Goal: Transaction & Acquisition: Purchase product/service

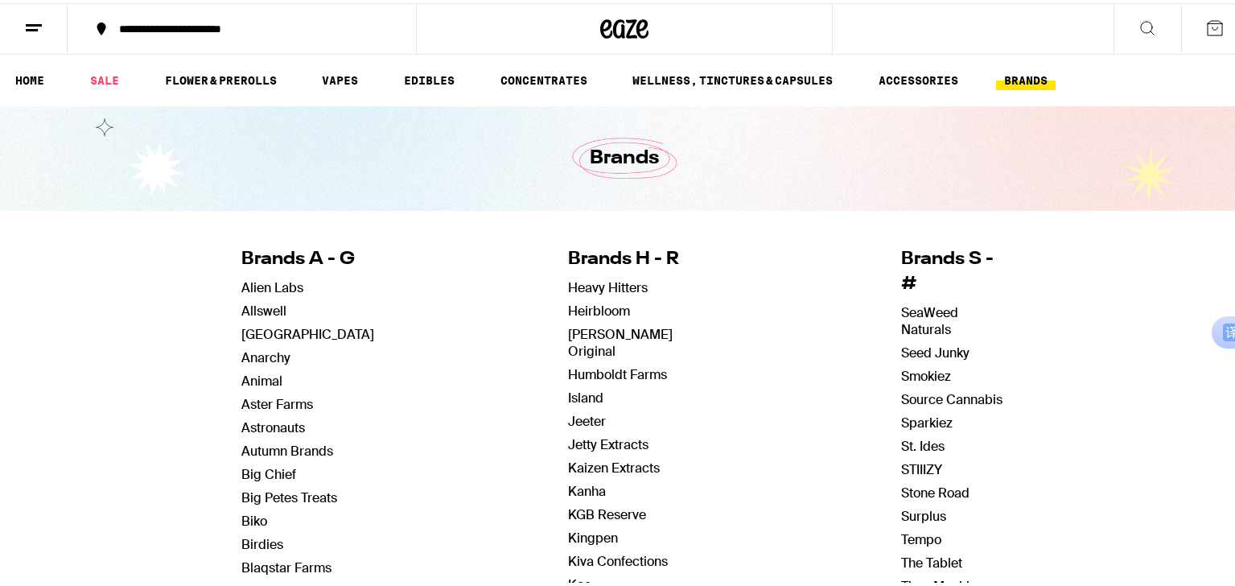
click at [617, 168] on h1 "Brands" at bounding box center [624, 155] width 69 height 27
click at [20, 80] on link "HOME" at bounding box center [29, 77] width 45 height 19
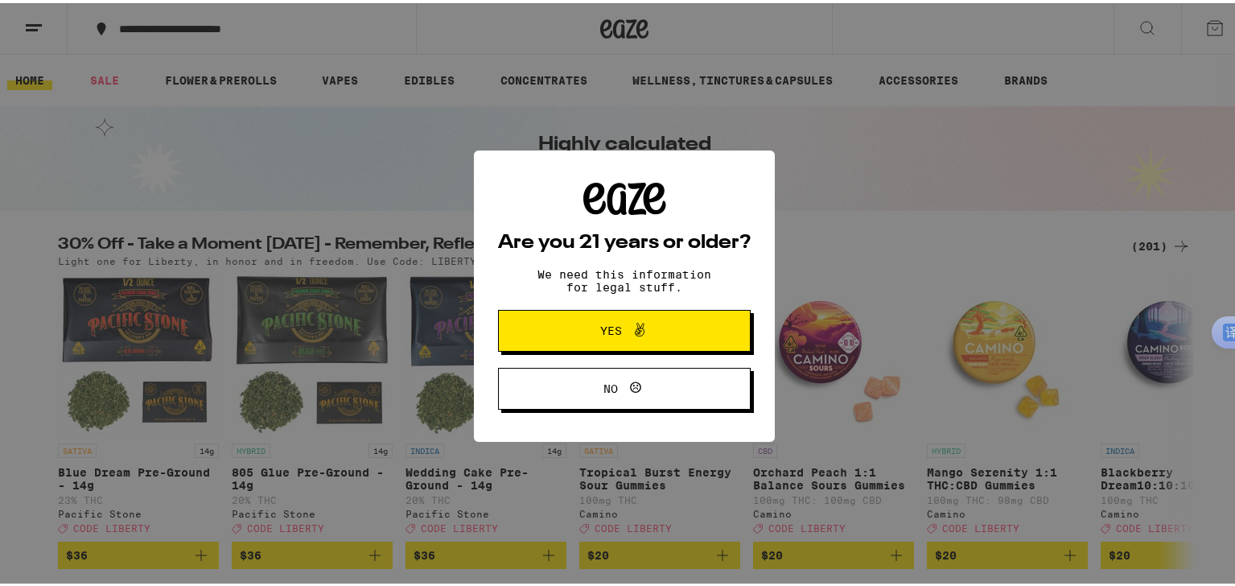
click at [600, 327] on span "Yes" at bounding box center [611, 327] width 22 height 11
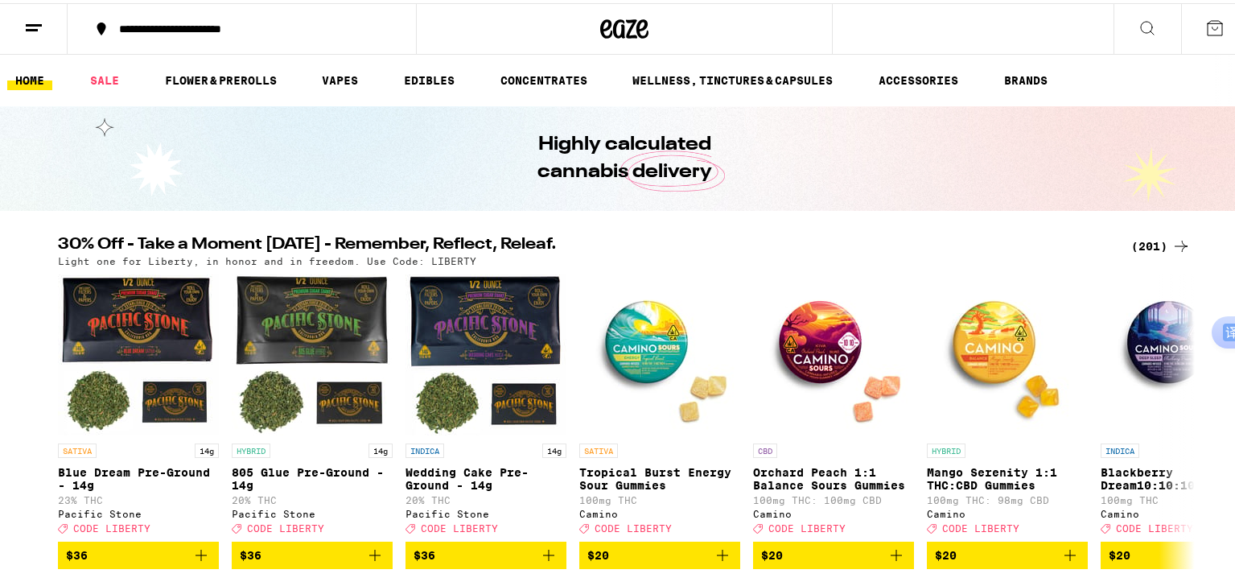
click at [1141, 19] on icon at bounding box center [1147, 25] width 13 height 13
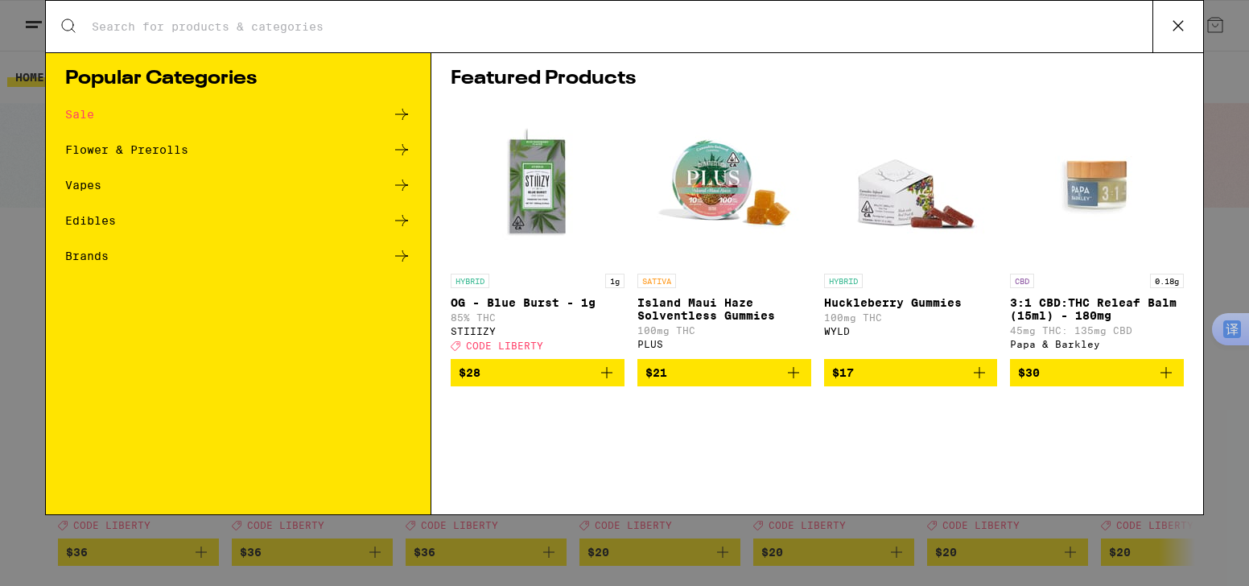
click at [283, 23] on input "Search for Products" at bounding box center [622, 26] width 1062 height 14
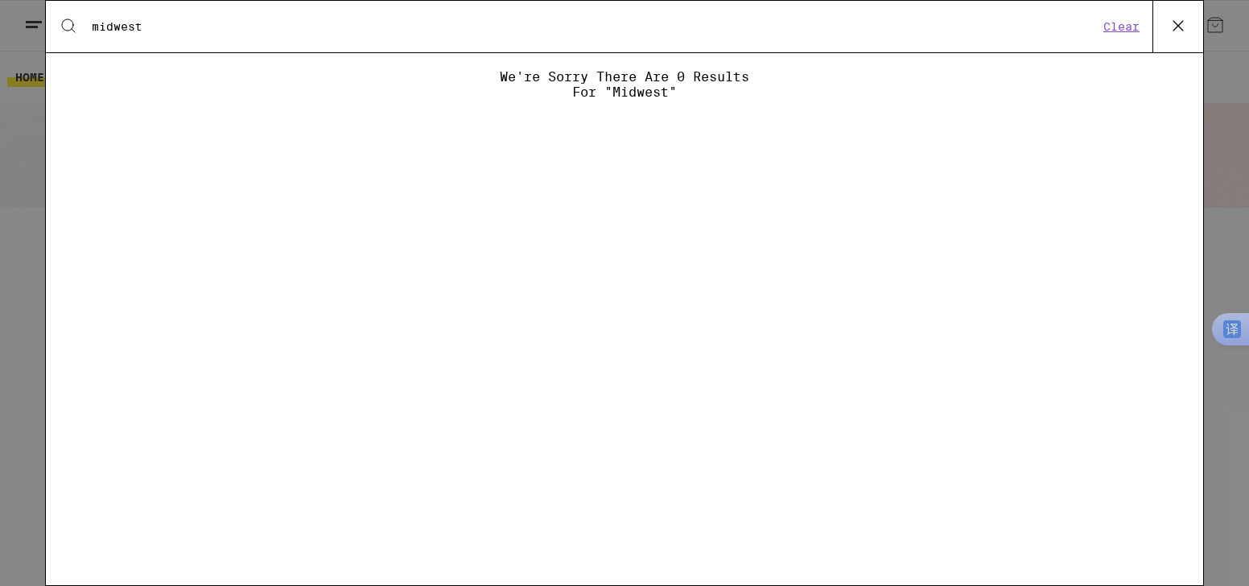
type input "midwest"
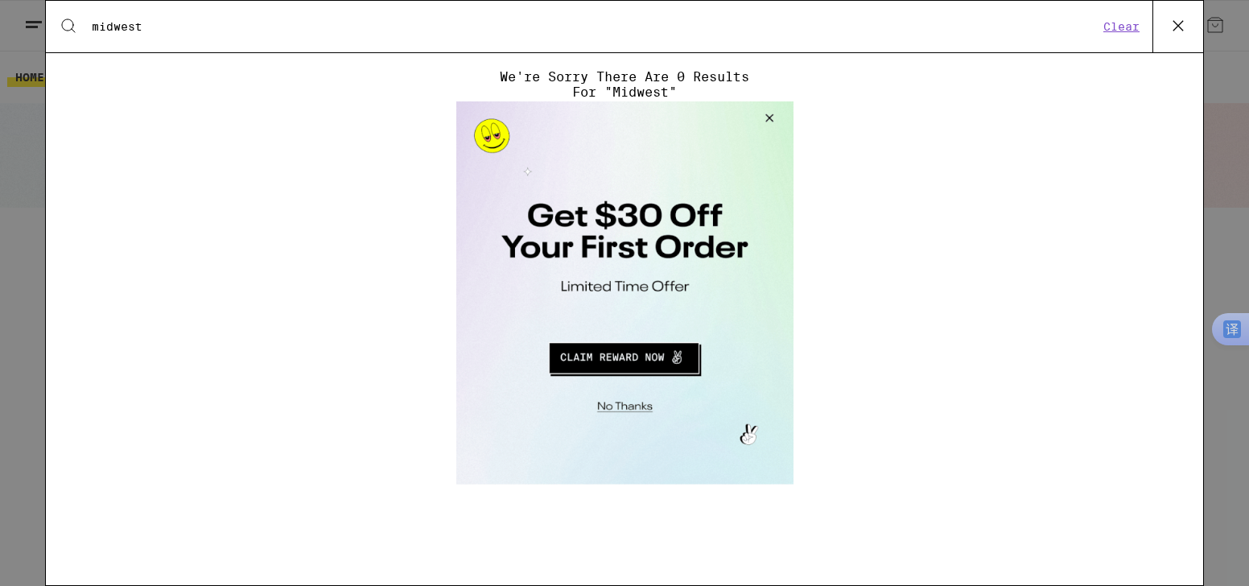
click at [618, 401] on button "Close Modal" at bounding box center [622, 404] width 328 height 25
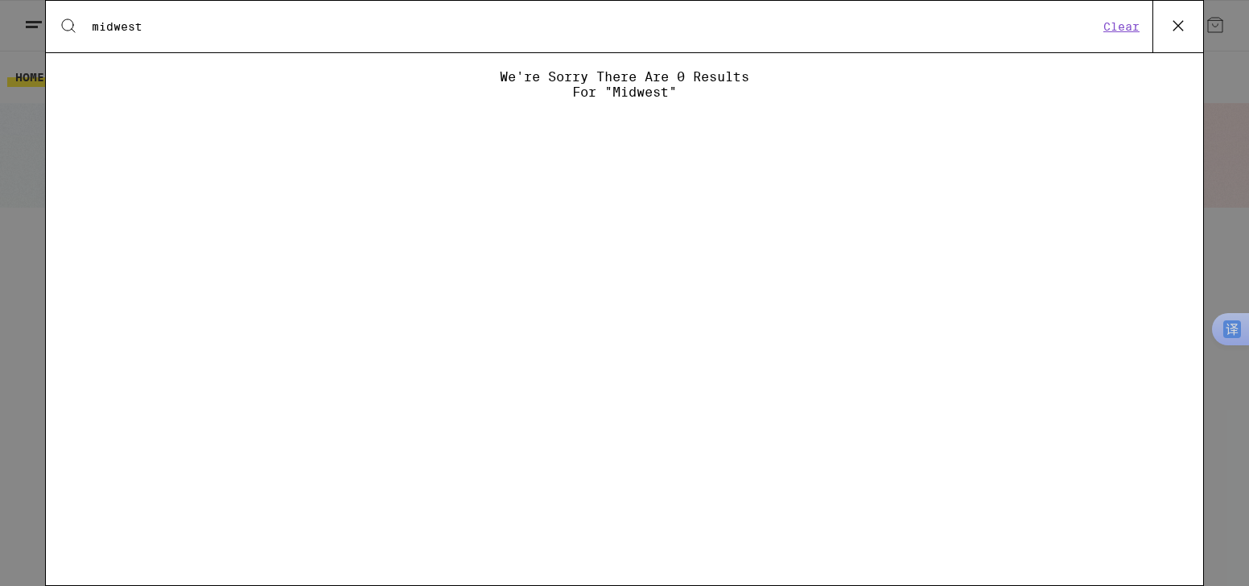
click at [19, 38] on div "Search for Products midwest Clear We're sorry there are 0 results for "midwest"" at bounding box center [624, 293] width 1249 height 586
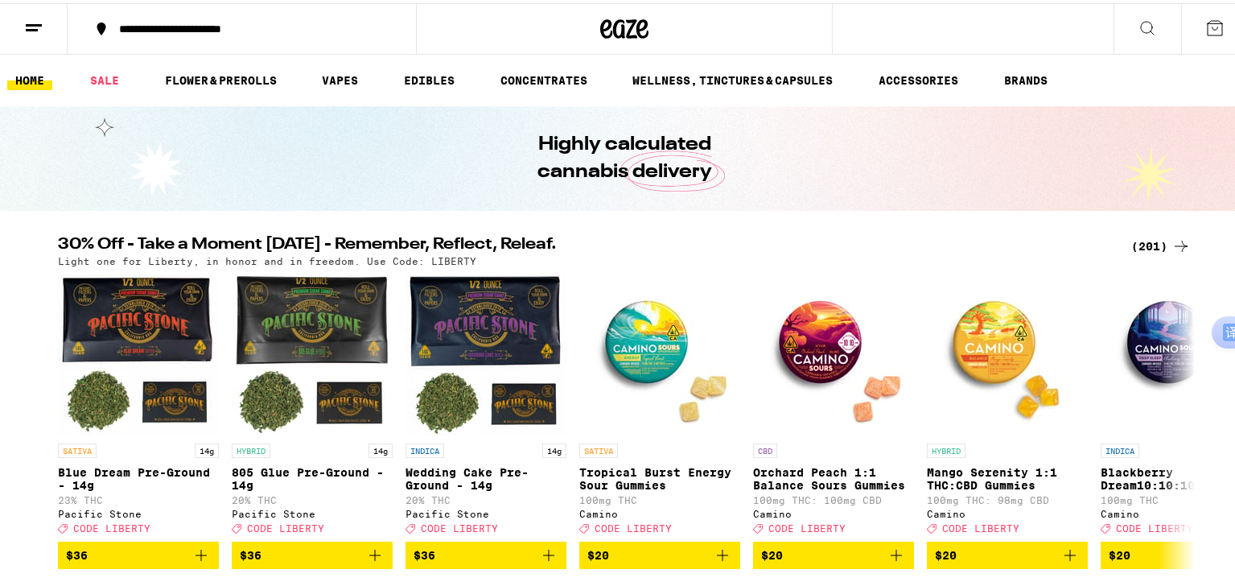
click at [976, 23] on div "**********" at bounding box center [624, 26] width 1249 height 52
click at [1146, 22] on button at bounding box center [1148, 26] width 68 height 51
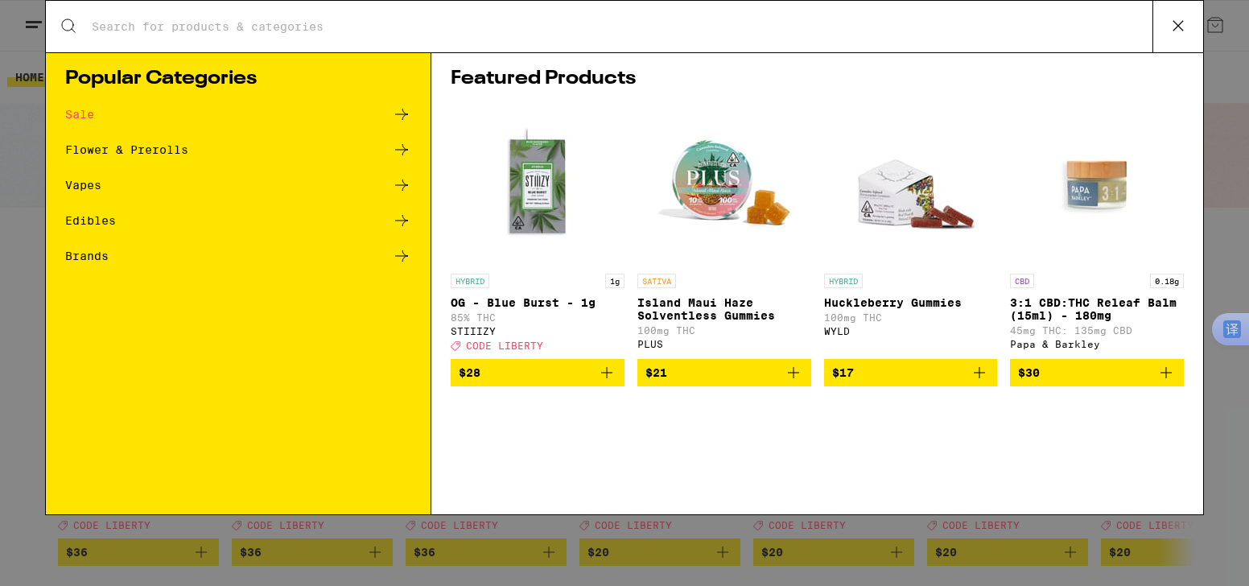
click at [236, 19] on input "Search for Products" at bounding box center [622, 26] width 1062 height 14
type input "midwest"
